Goal: Task Accomplishment & Management: Use online tool/utility

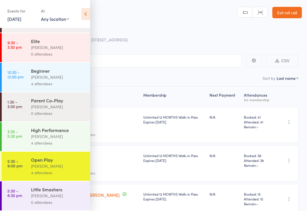
scroll to position [59, 0]
click at [71, 167] on div "[PERSON_NAME]" at bounding box center [58, 165] width 54 height 7
click at [87, 11] on icon at bounding box center [85, 14] width 9 height 12
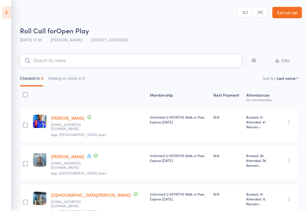
click at [212, 60] on input "search" at bounding box center [131, 60] width 222 height 13
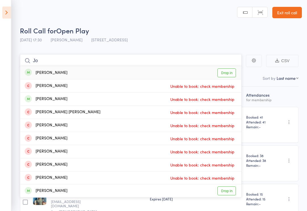
type input "Jo"
click at [233, 68] on link "Drop in" at bounding box center [227, 72] width 18 height 9
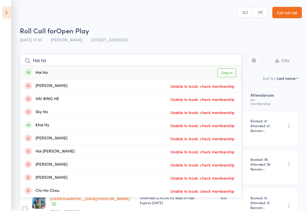
type input "Hai ho"
click at [232, 74] on link "Drop in" at bounding box center [227, 72] width 18 height 9
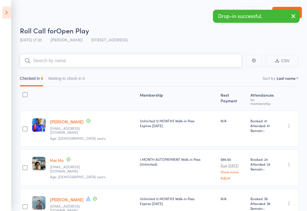
click at [290, 82] on nav "Checked in 6 Waiting to check in 0" at bounding box center [159, 79] width 284 height 13
click at [287, 85] on nav "Checked in 6 Waiting to check in 0" at bounding box center [159, 79] width 284 height 13
click at [292, 78] on select "First name Last name Birthday [DATE]? Behind on payments? Check in time Next pa…" at bounding box center [288, 78] width 22 height 6
select select "4"
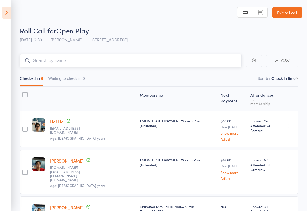
click at [120, 64] on input "search" at bounding box center [131, 60] width 222 height 13
click at [127, 63] on input "search" at bounding box center [131, 60] width 222 height 13
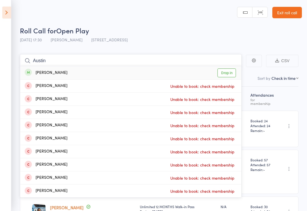
type input "Austin"
click at [235, 69] on link "Drop in" at bounding box center [227, 72] width 18 height 9
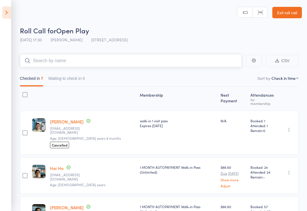
click at [167, 67] on input "search" at bounding box center [131, 60] width 222 height 13
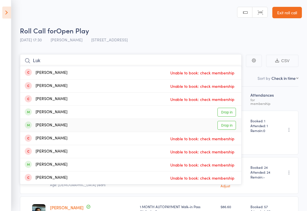
type input "Luk"
click at [230, 128] on link "Drop in" at bounding box center [227, 125] width 18 height 9
